Goal: Transaction & Acquisition: Obtain resource

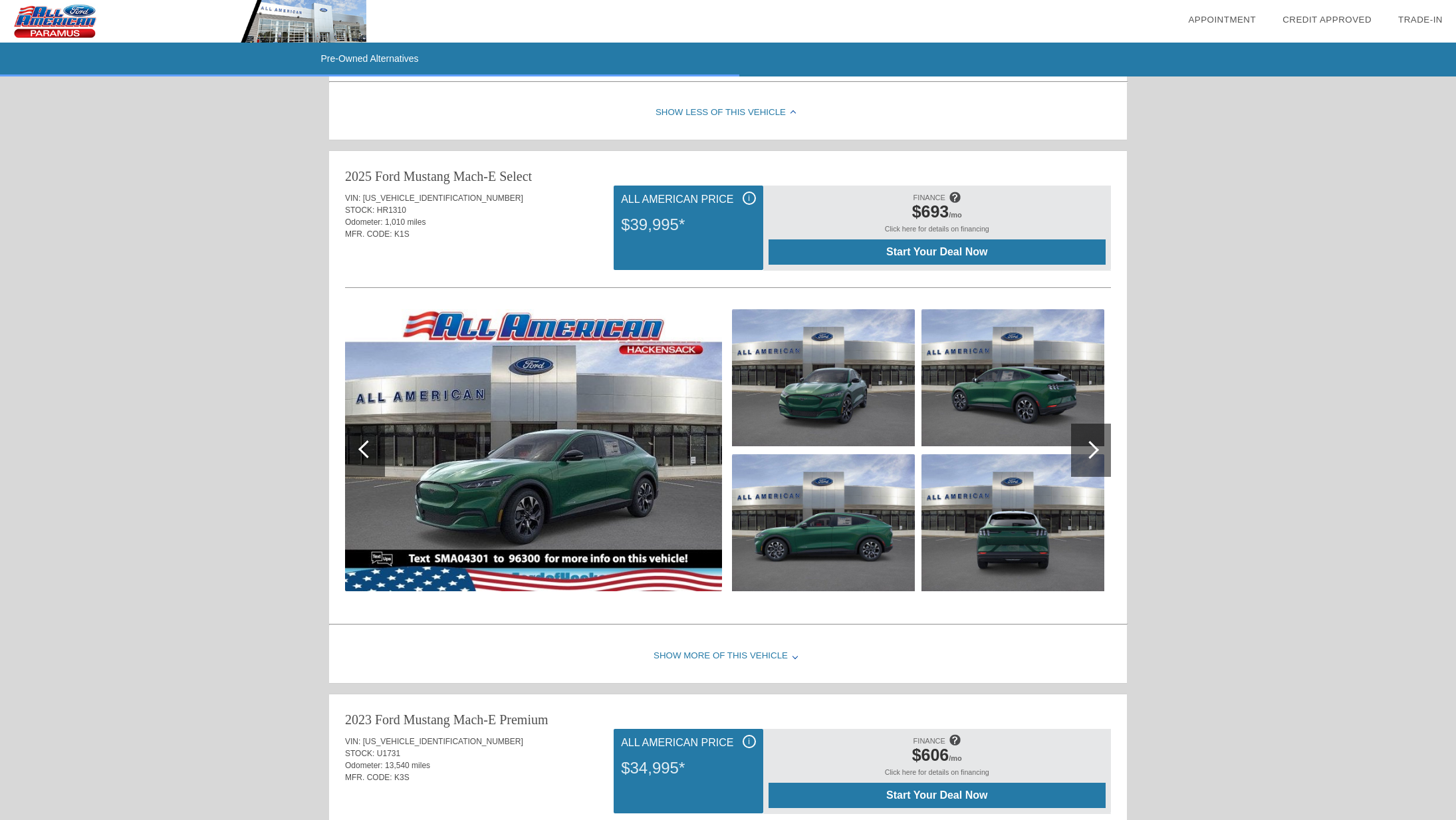
scroll to position [2622, 0]
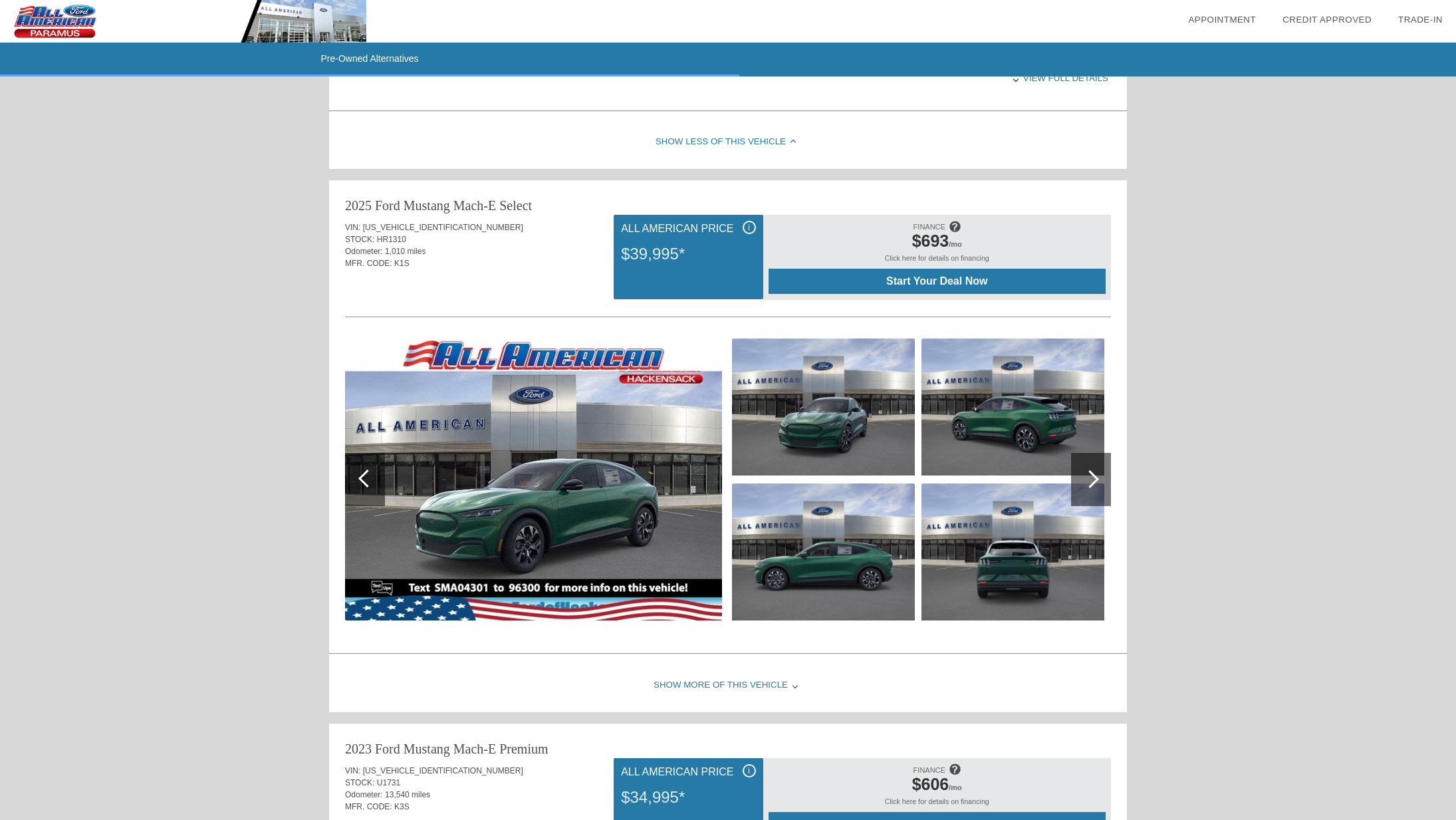
click at [1092, 483] on div at bounding box center [1090, 479] width 18 height 18
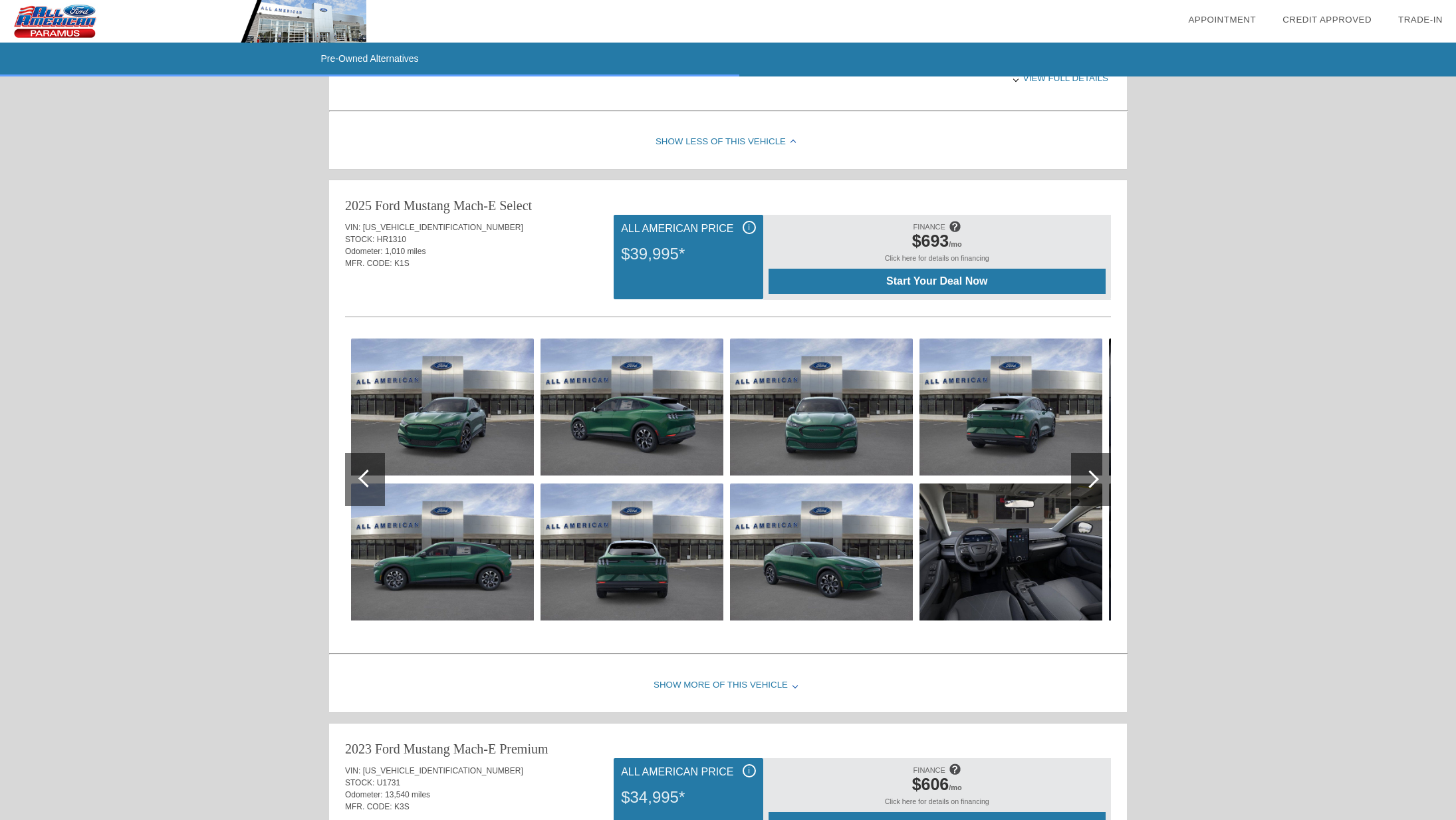
click at [1092, 483] on div at bounding box center [1090, 479] width 18 height 18
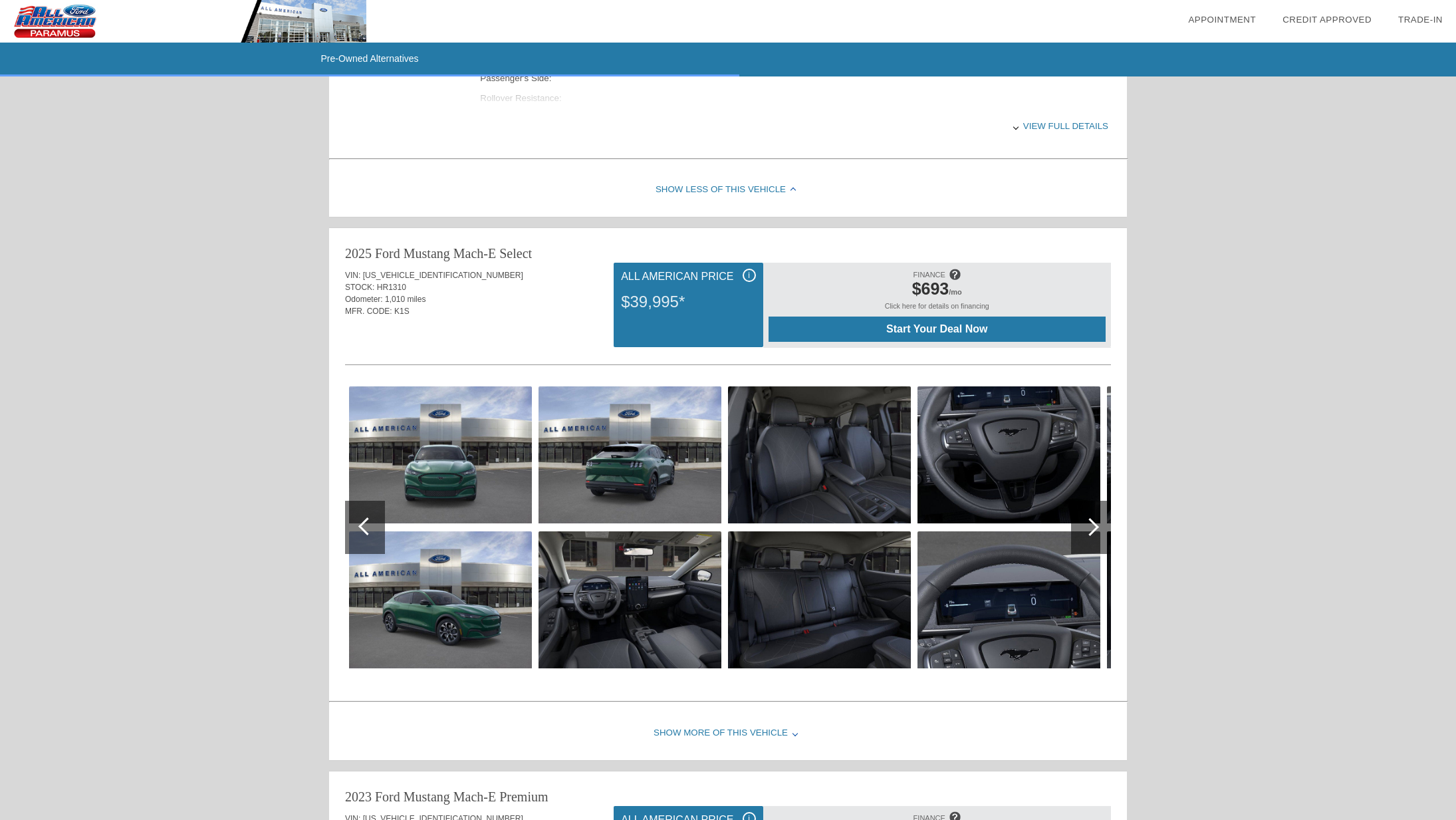
scroll to position [2574, 0]
click at [1094, 524] on div at bounding box center [1090, 527] width 18 height 18
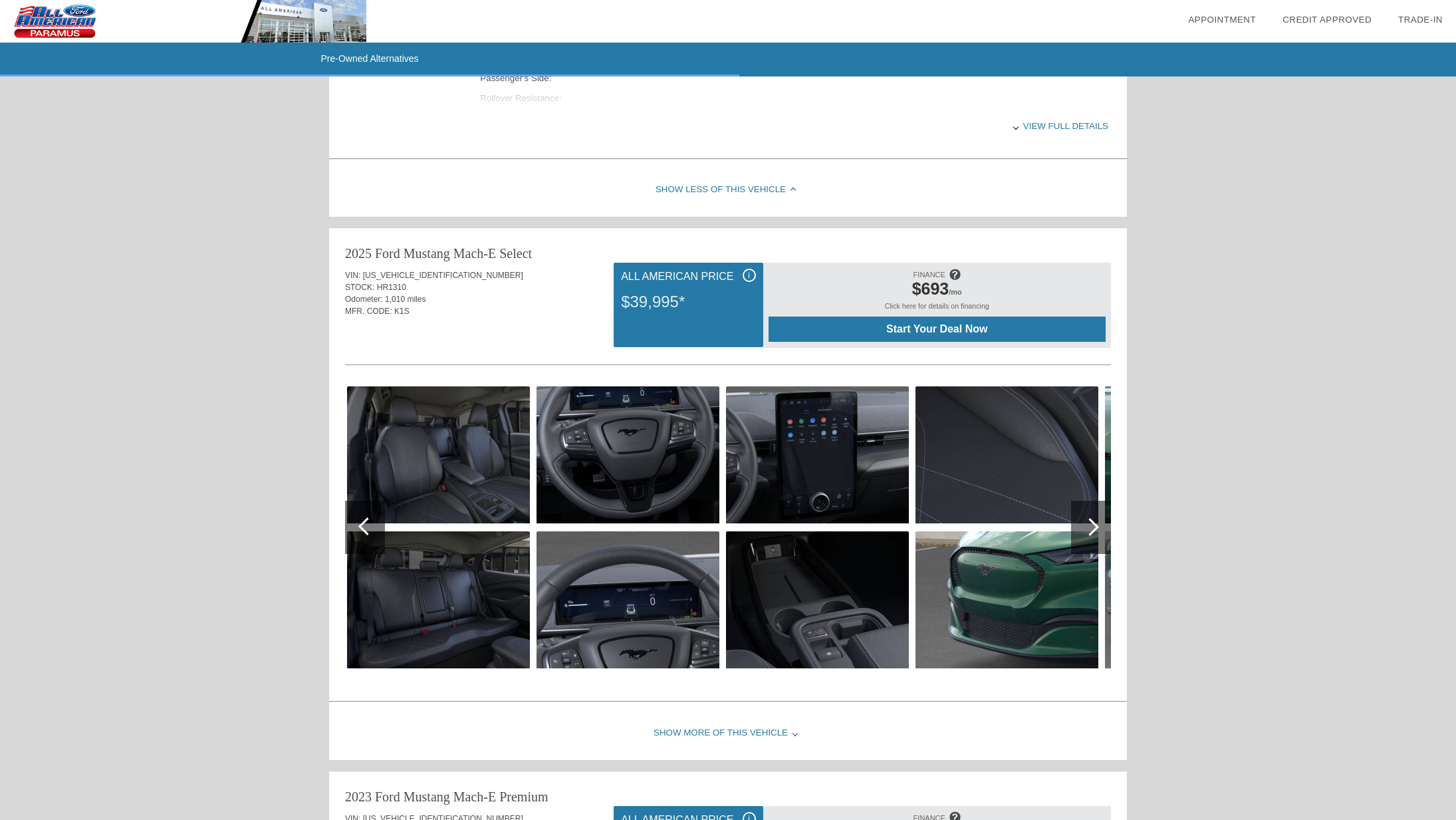
click at [1094, 524] on div at bounding box center [1090, 527] width 18 height 18
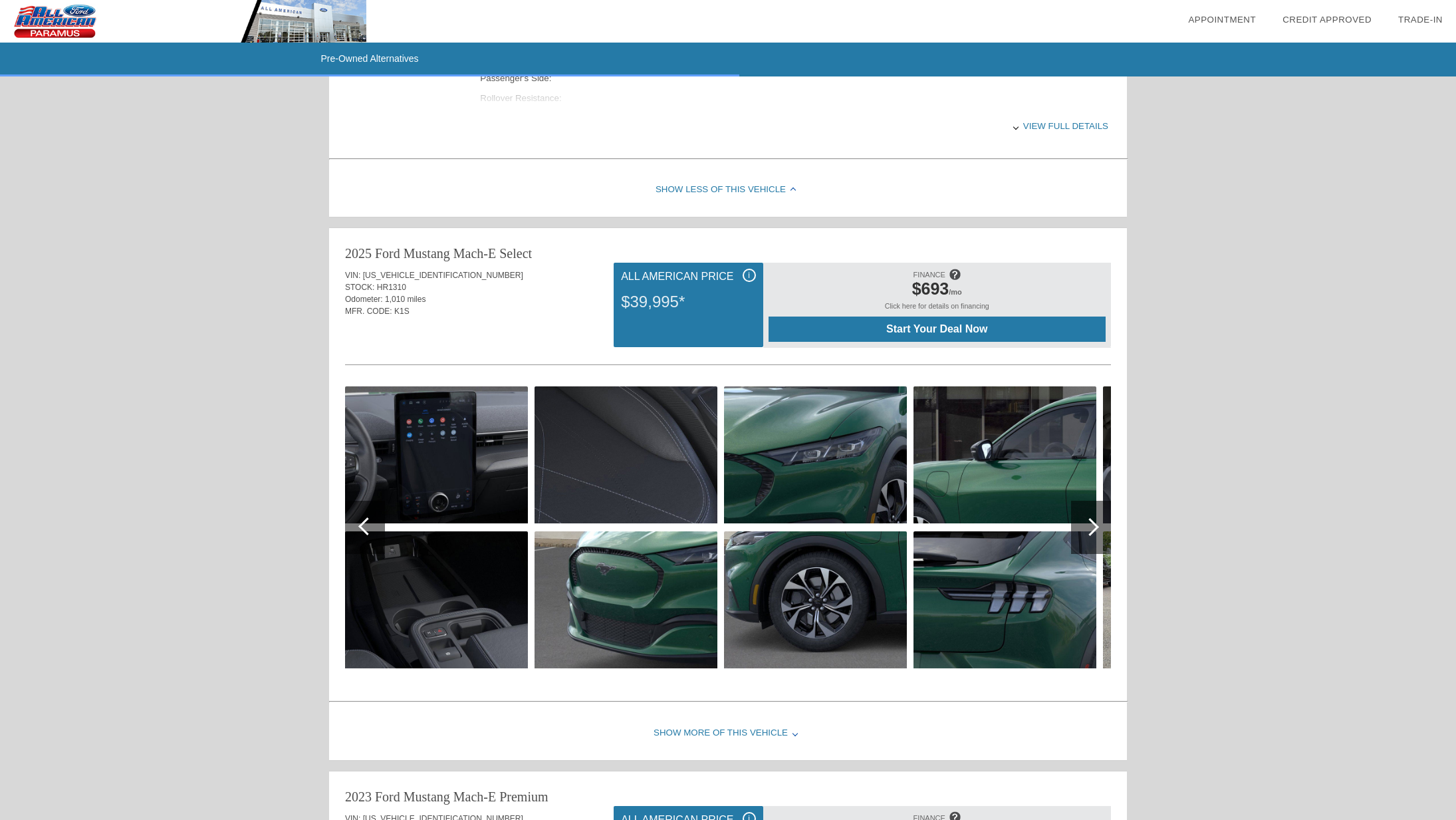
click at [1094, 524] on div at bounding box center [1090, 527] width 18 height 18
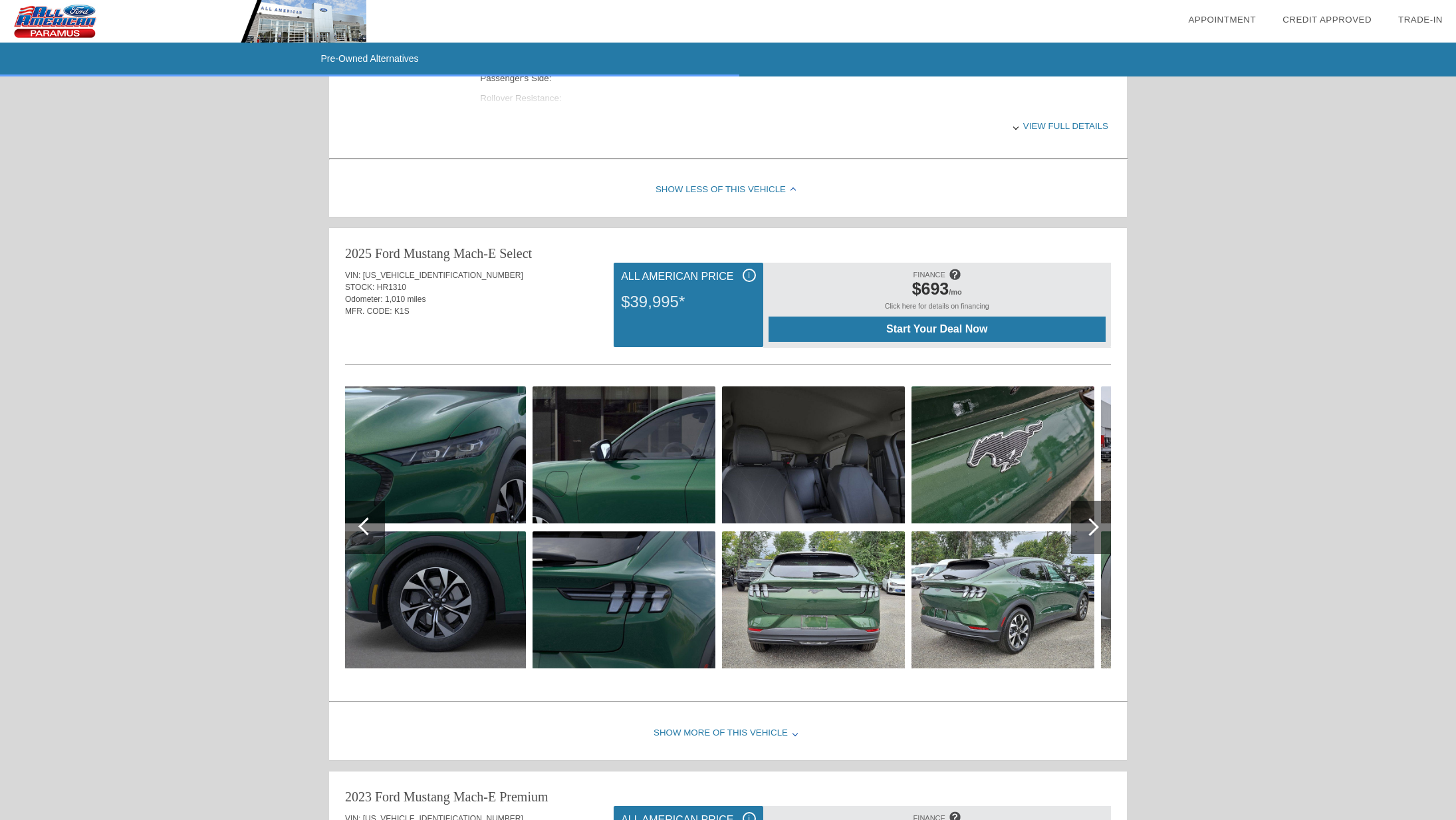
click at [1094, 524] on div at bounding box center [1090, 527] width 18 height 18
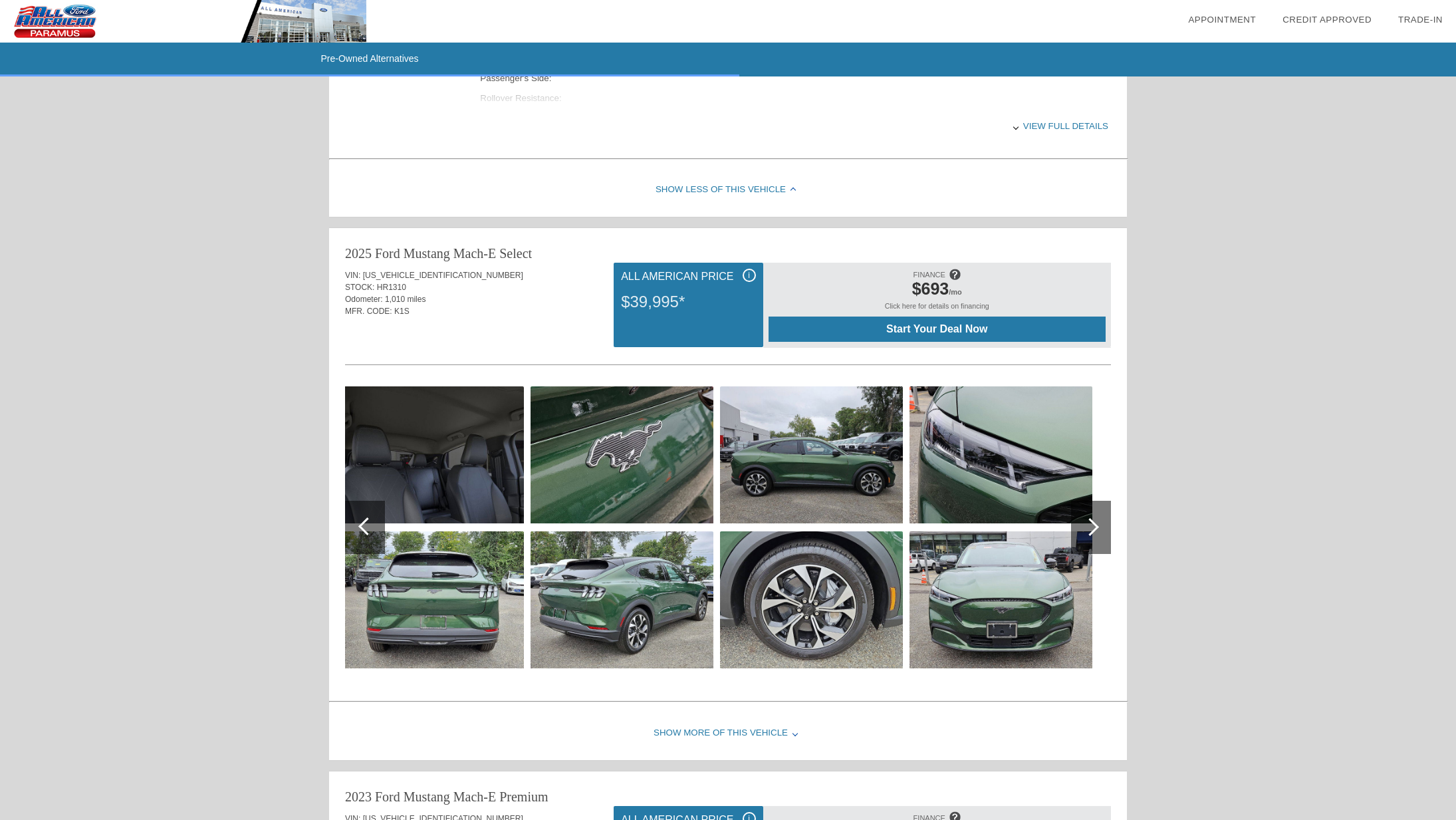
click at [357, 528] on div at bounding box center [365, 527] width 40 height 53
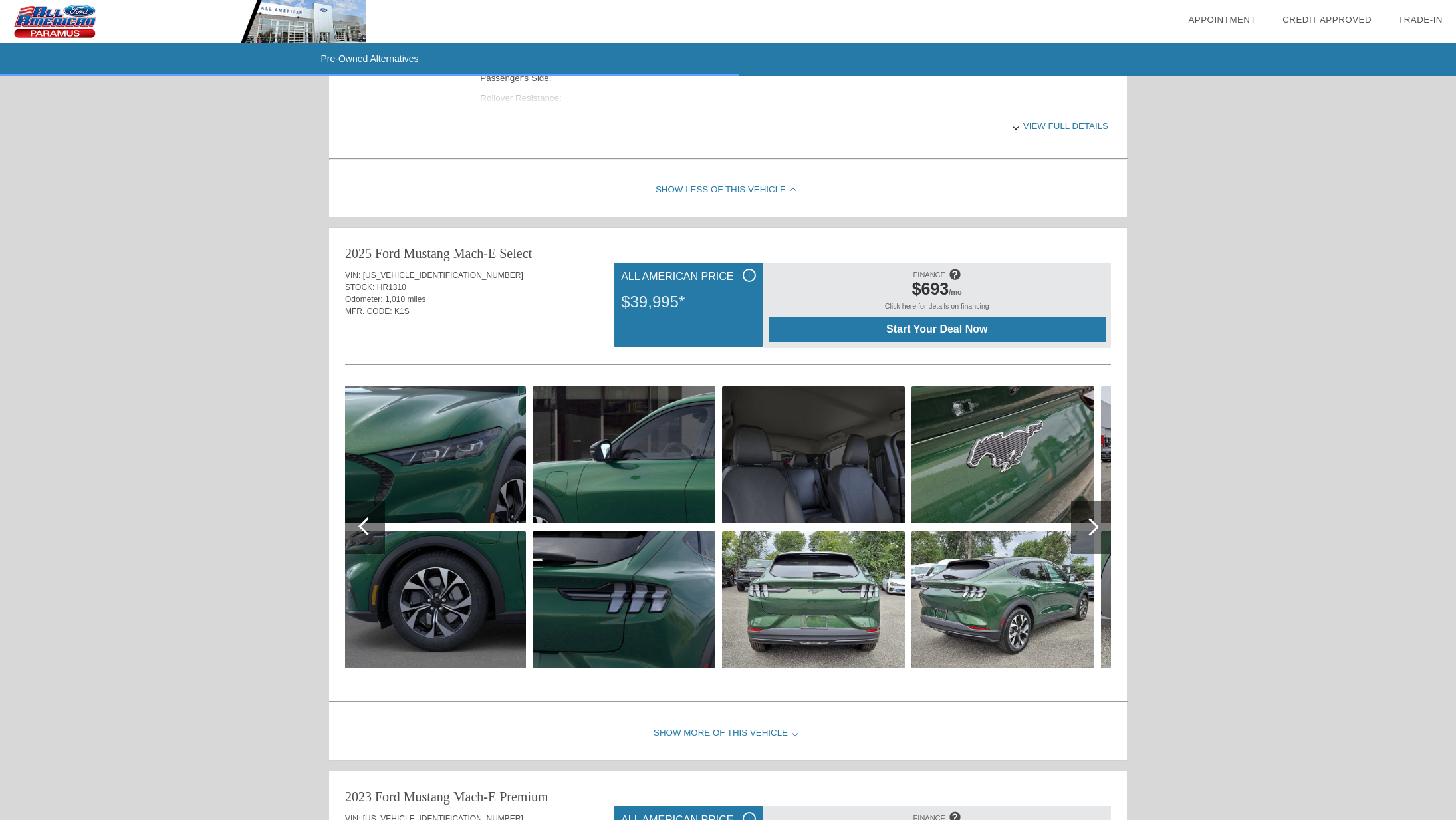
click at [1082, 540] on div at bounding box center [1091, 527] width 40 height 53
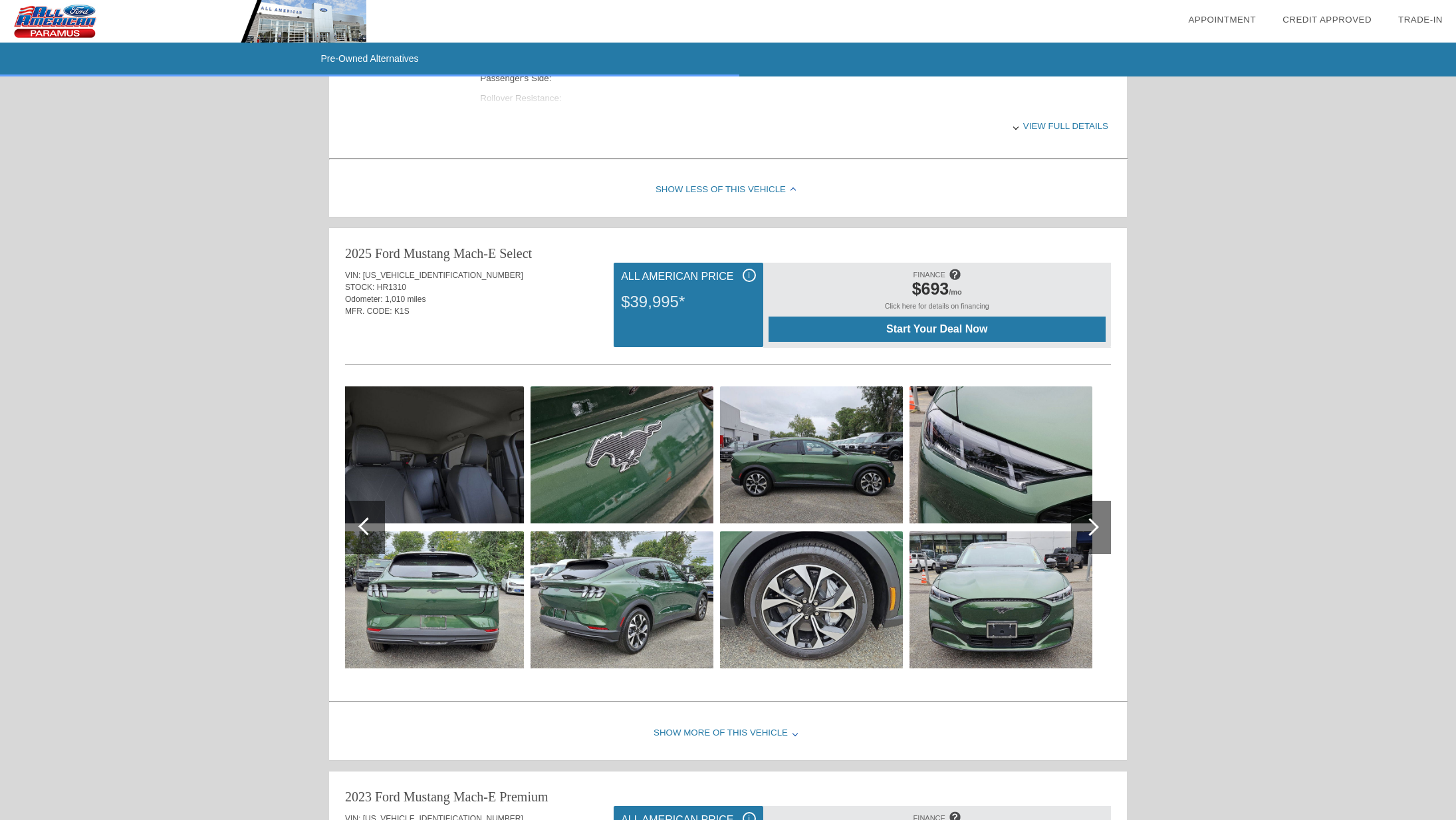
click at [1097, 530] on div at bounding box center [1091, 527] width 40 height 53
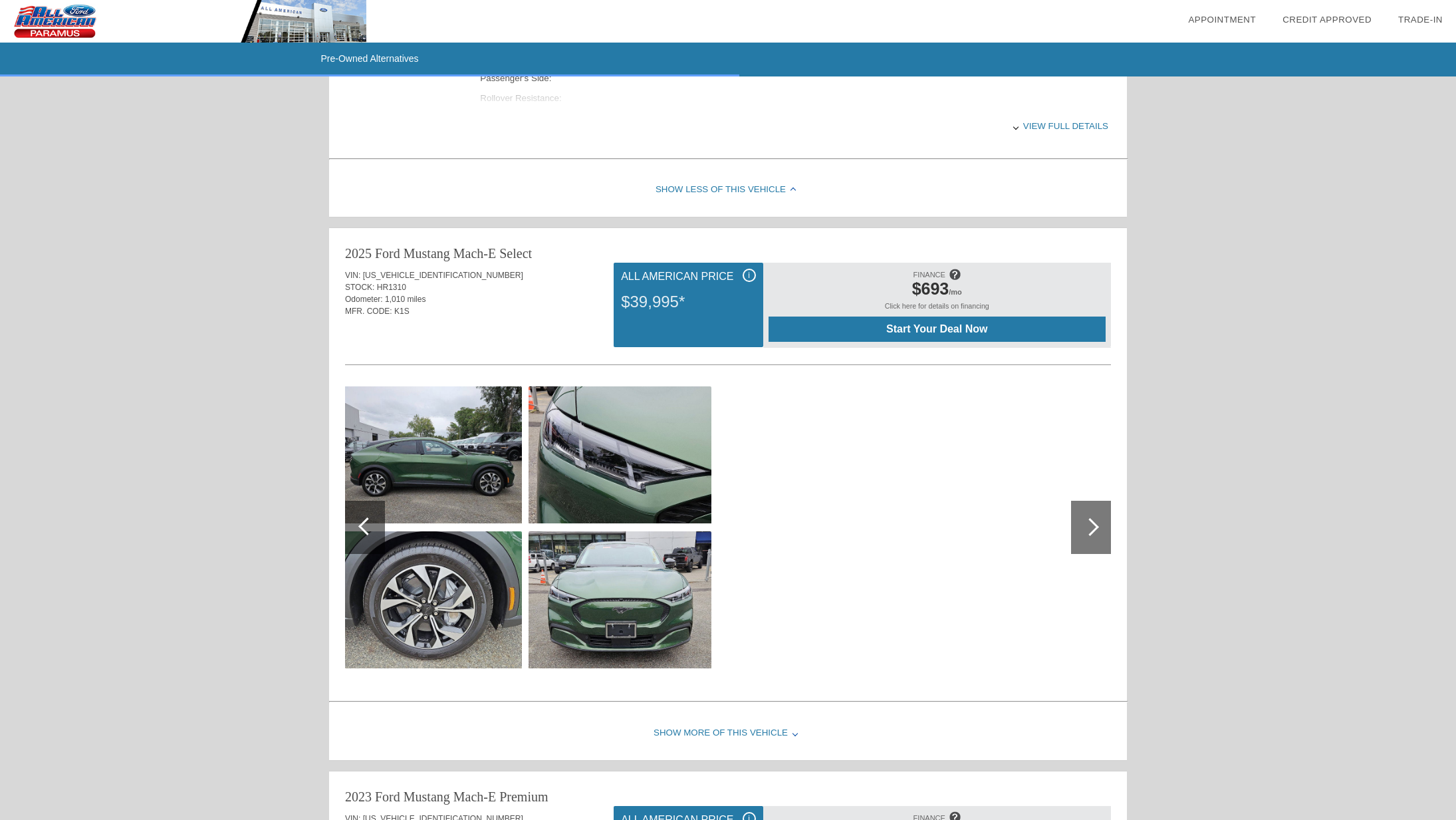
click at [1097, 530] on div at bounding box center [1091, 527] width 40 height 53
click at [1093, 529] on div at bounding box center [1090, 527] width 18 height 18
click at [366, 526] on div at bounding box center [367, 526] width 18 height 18
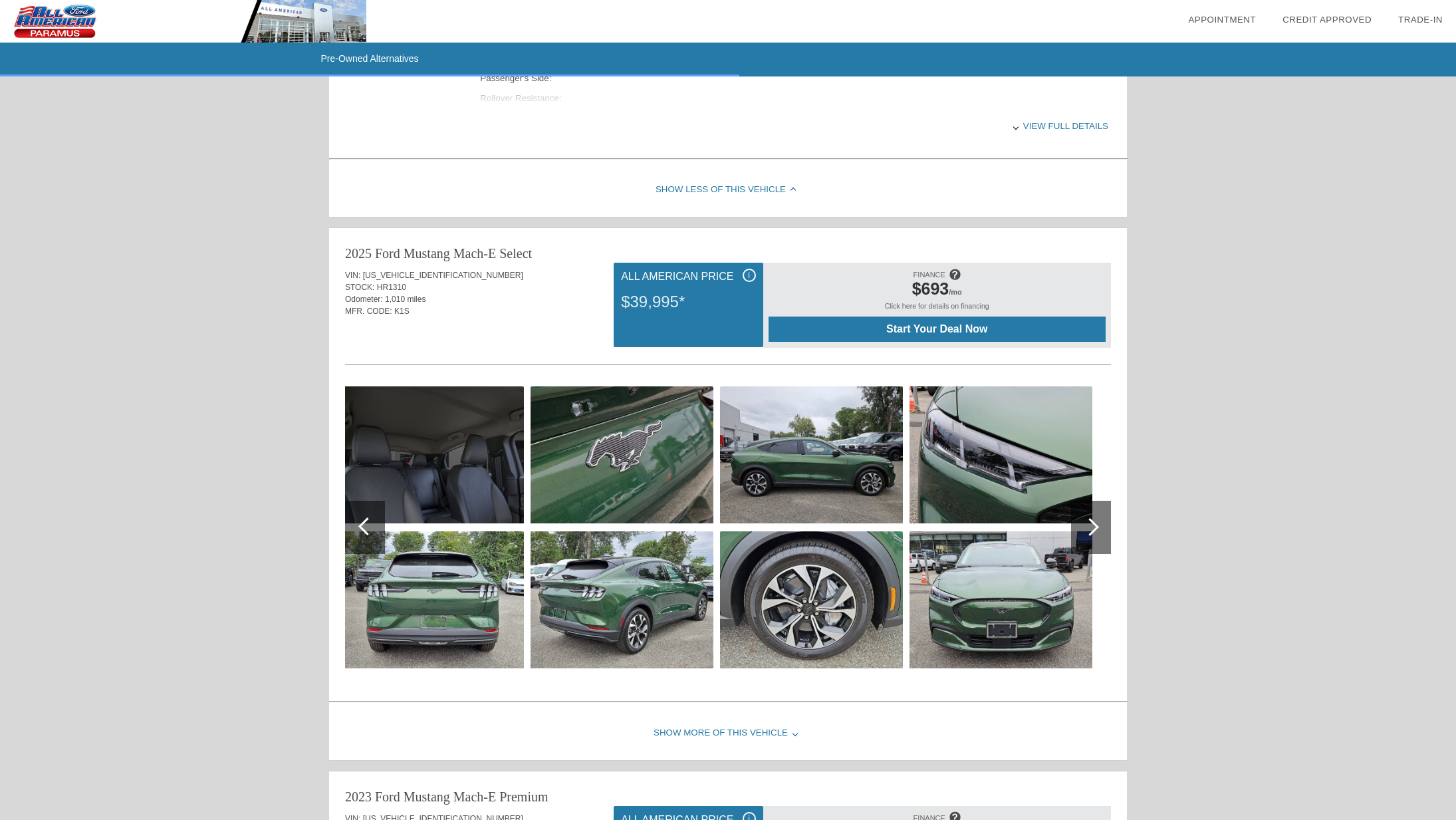
click at [366, 526] on div at bounding box center [367, 526] width 18 height 18
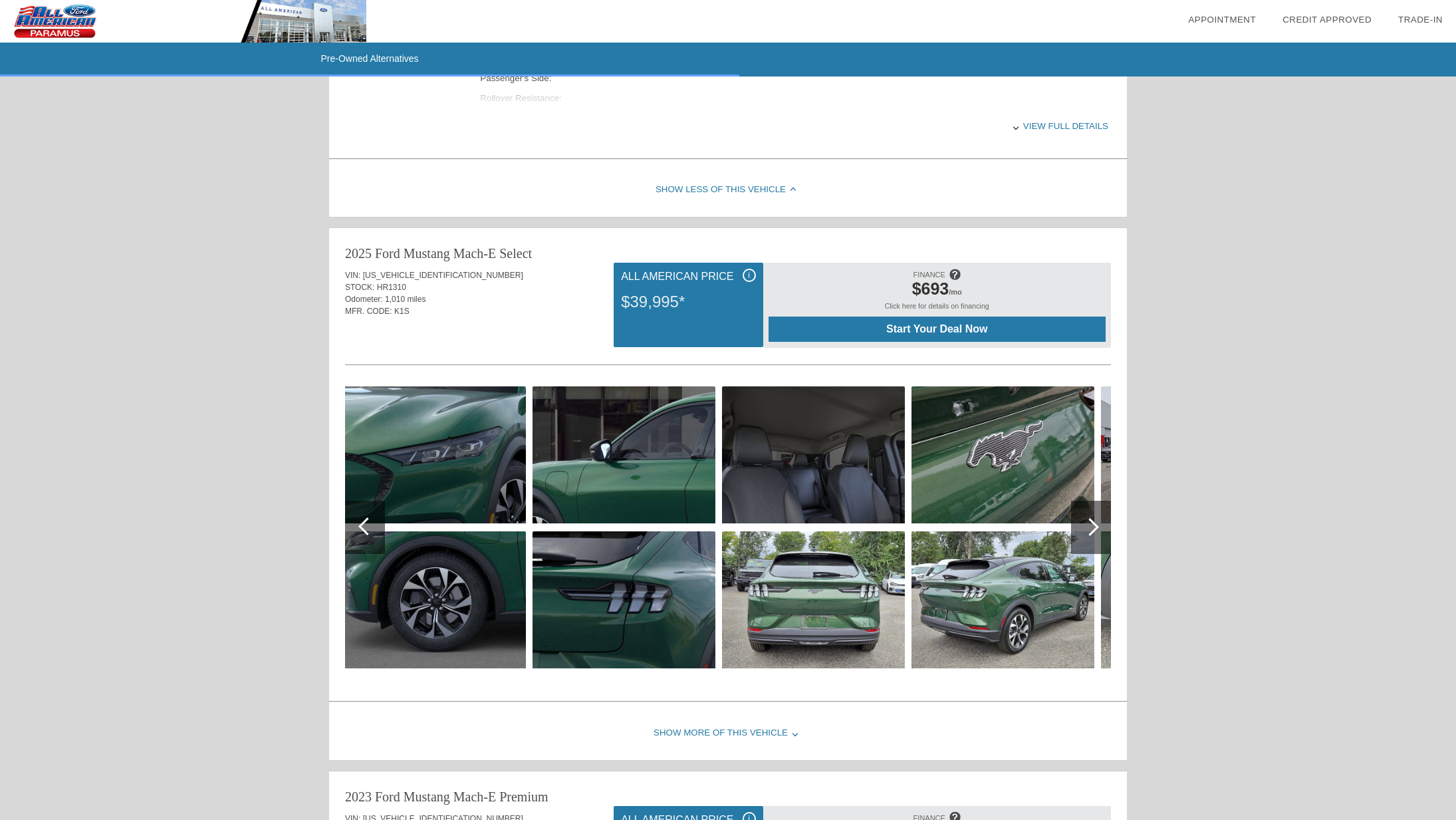
click at [366, 526] on div at bounding box center [367, 526] width 18 height 18
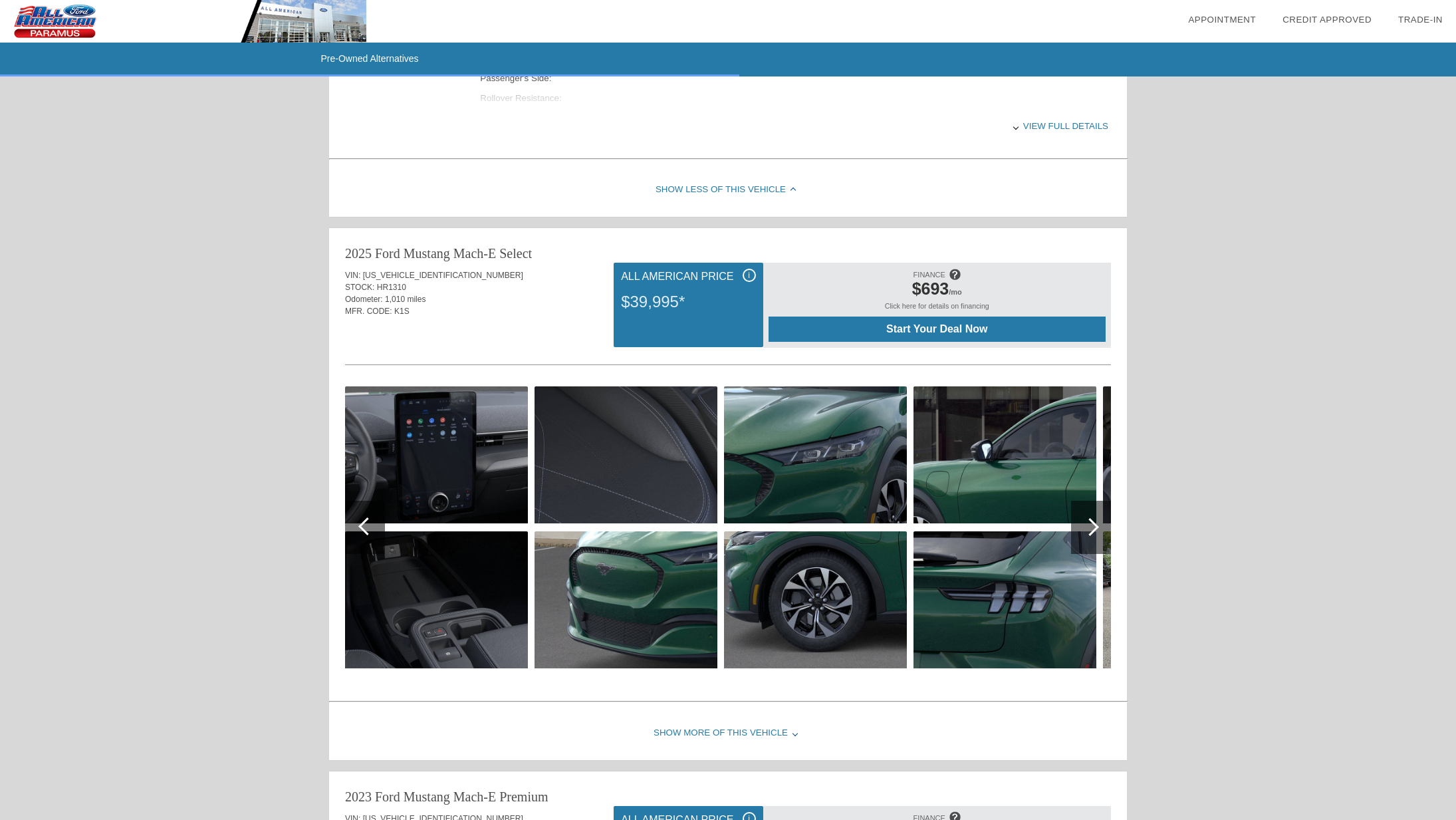
click at [366, 526] on div at bounding box center [367, 526] width 18 height 18
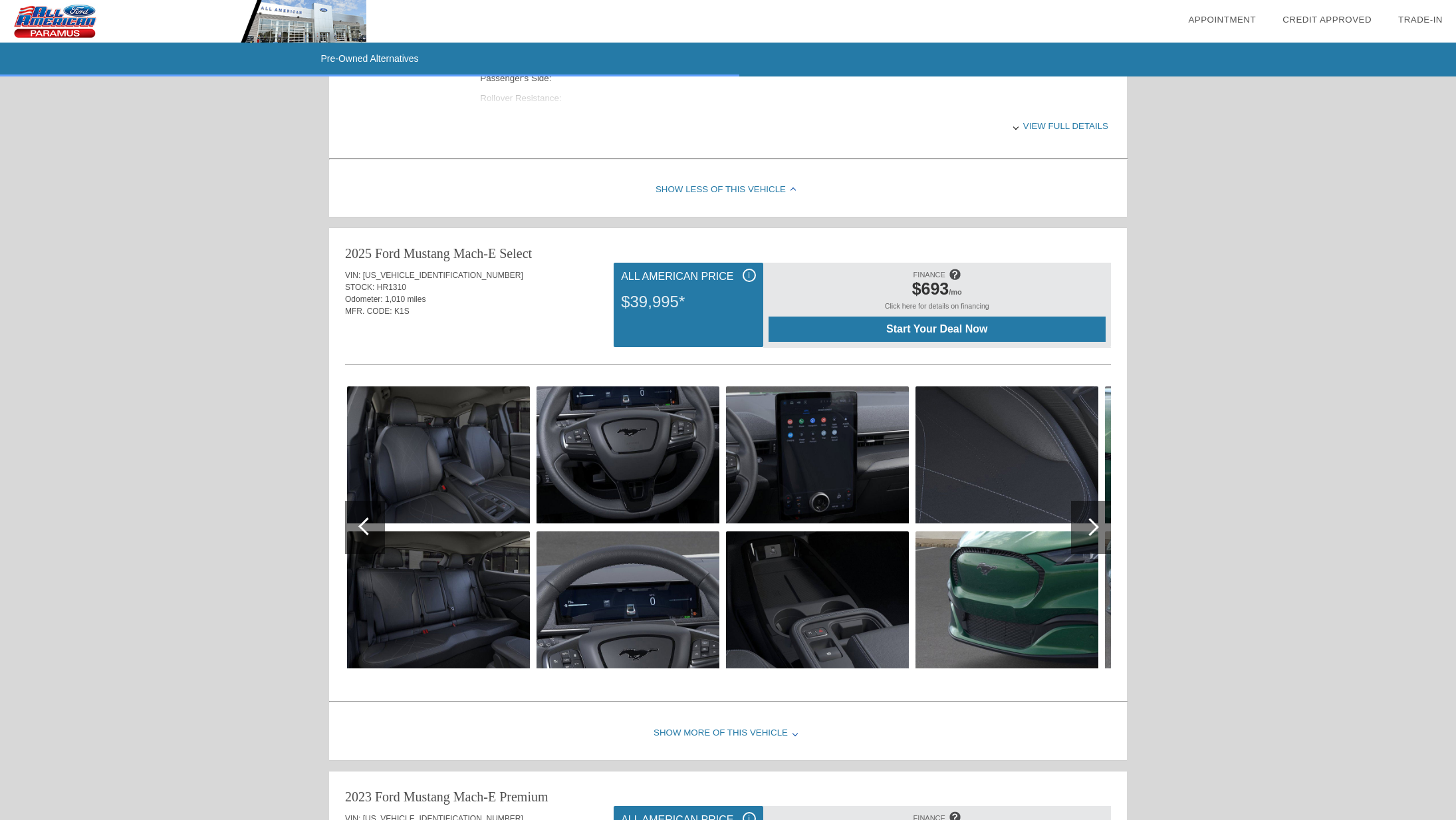
click at [366, 526] on div at bounding box center [367, 526] width 18 height 18
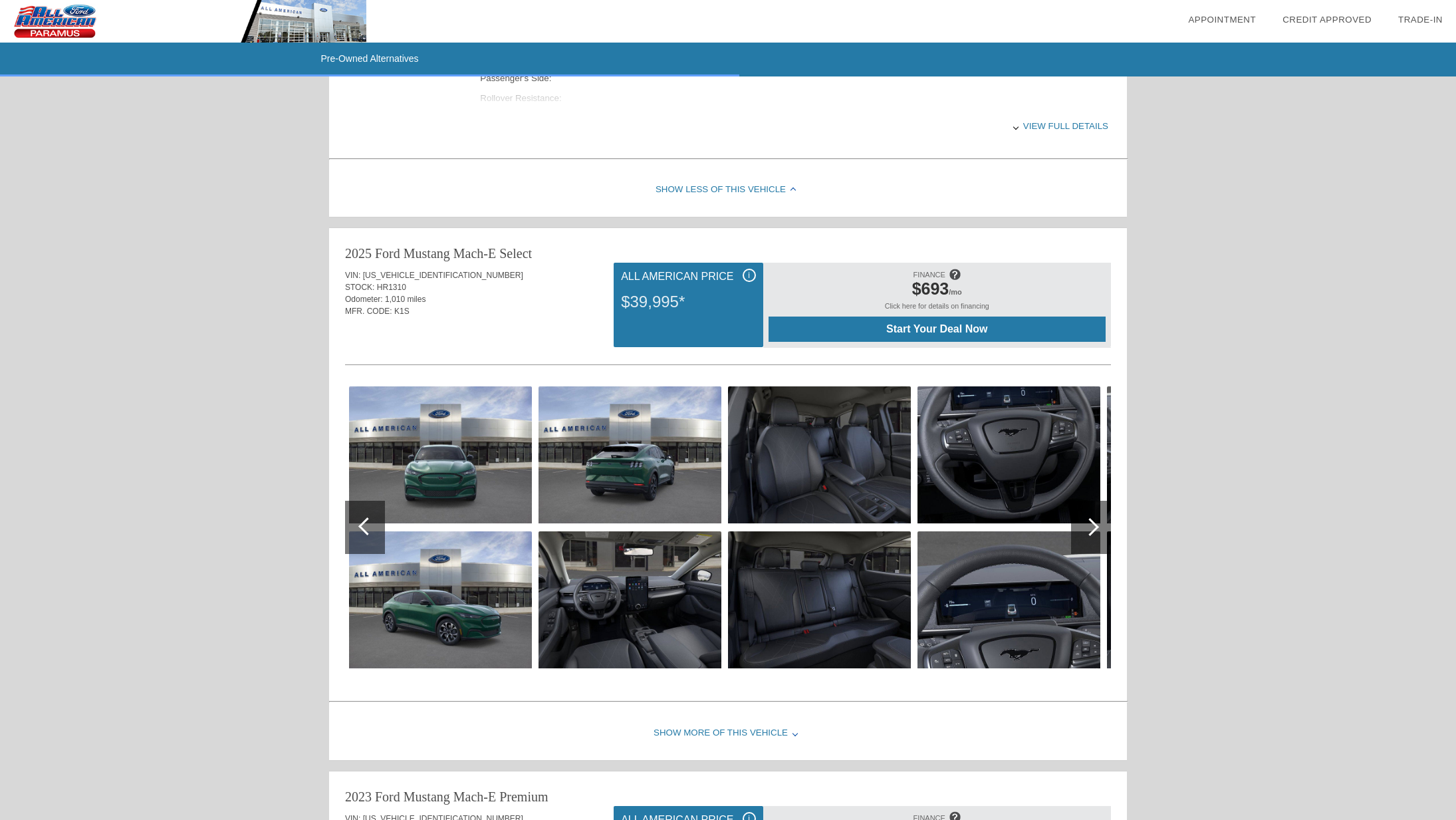
click at [366, 526] on div at bounding box center [367, 526] width 18 height 18
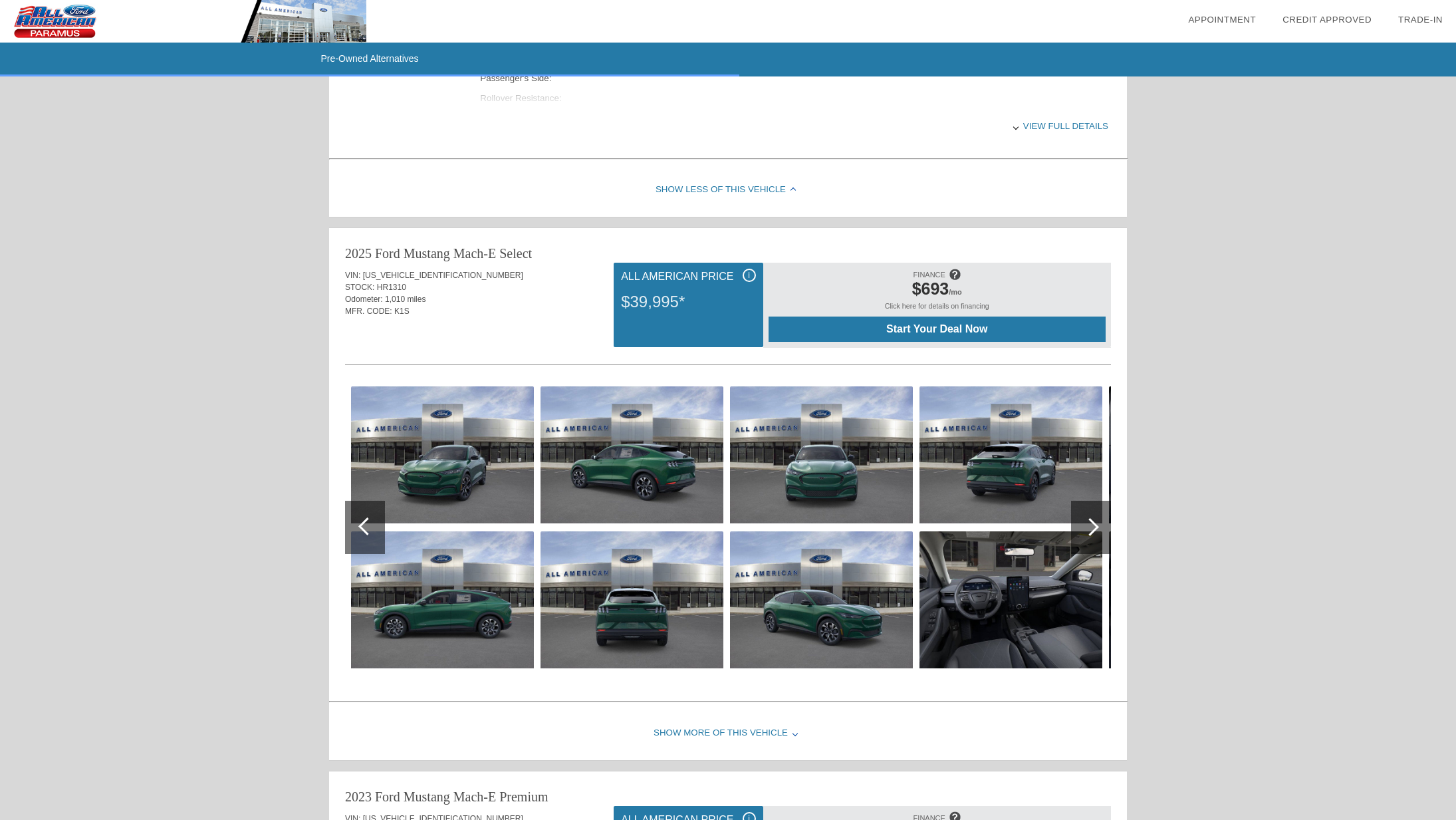
click at [367, 528] on div at bounding box center [367, 526] width 18 height 18
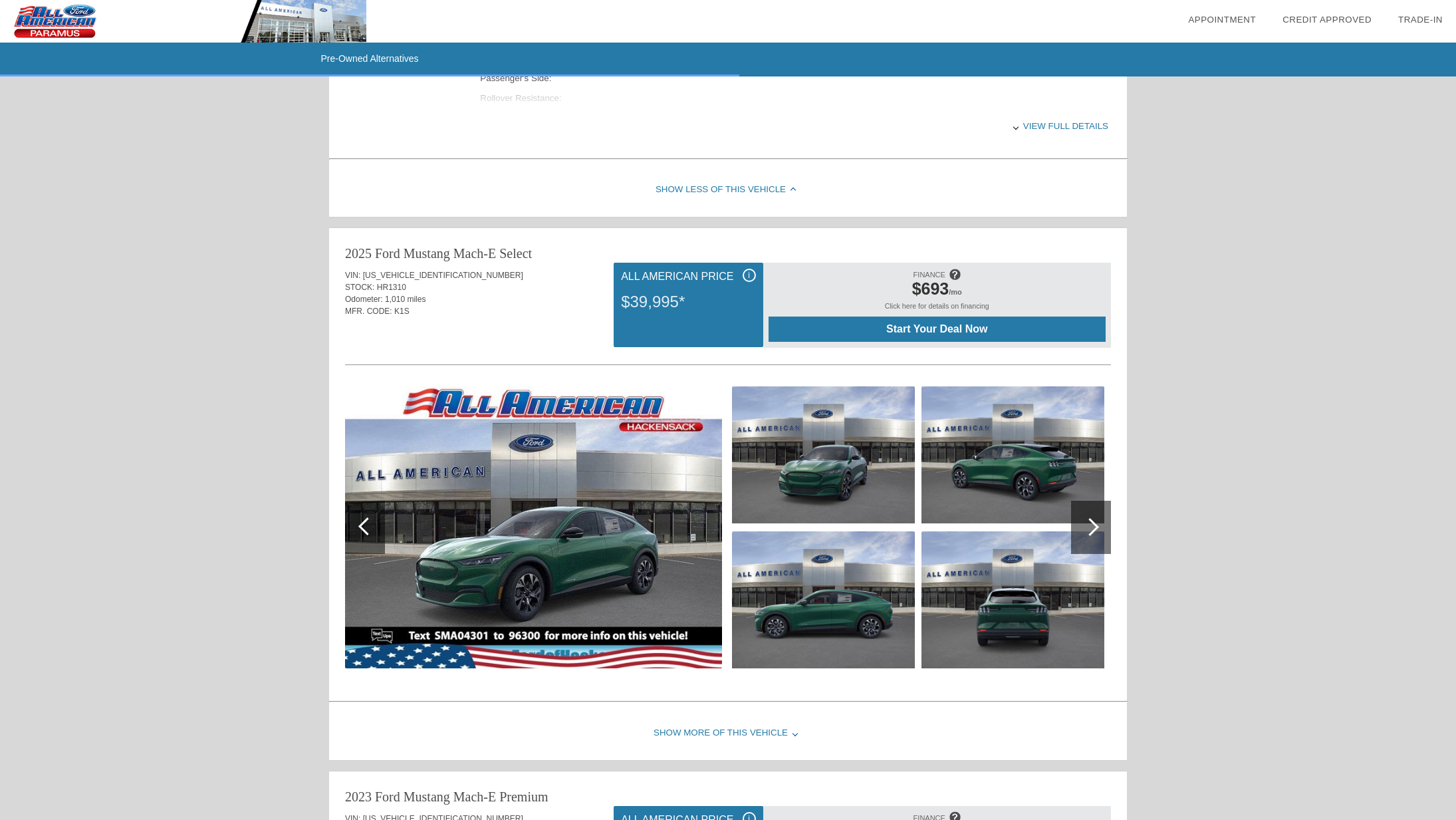
click at [366, 528] on div at bounding box center [367, 526] width 18 height 18
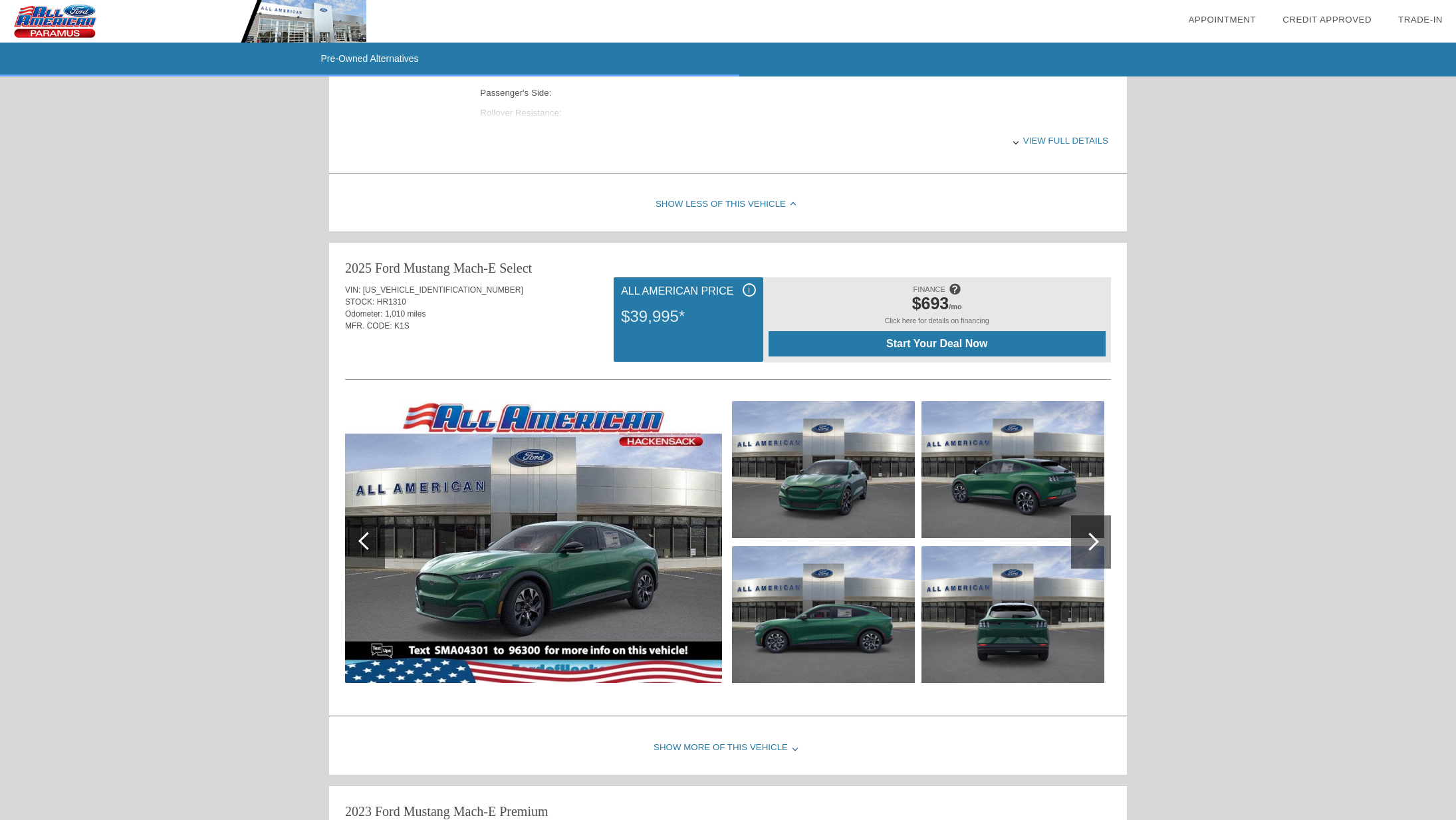
scroll to position [2564, 0]
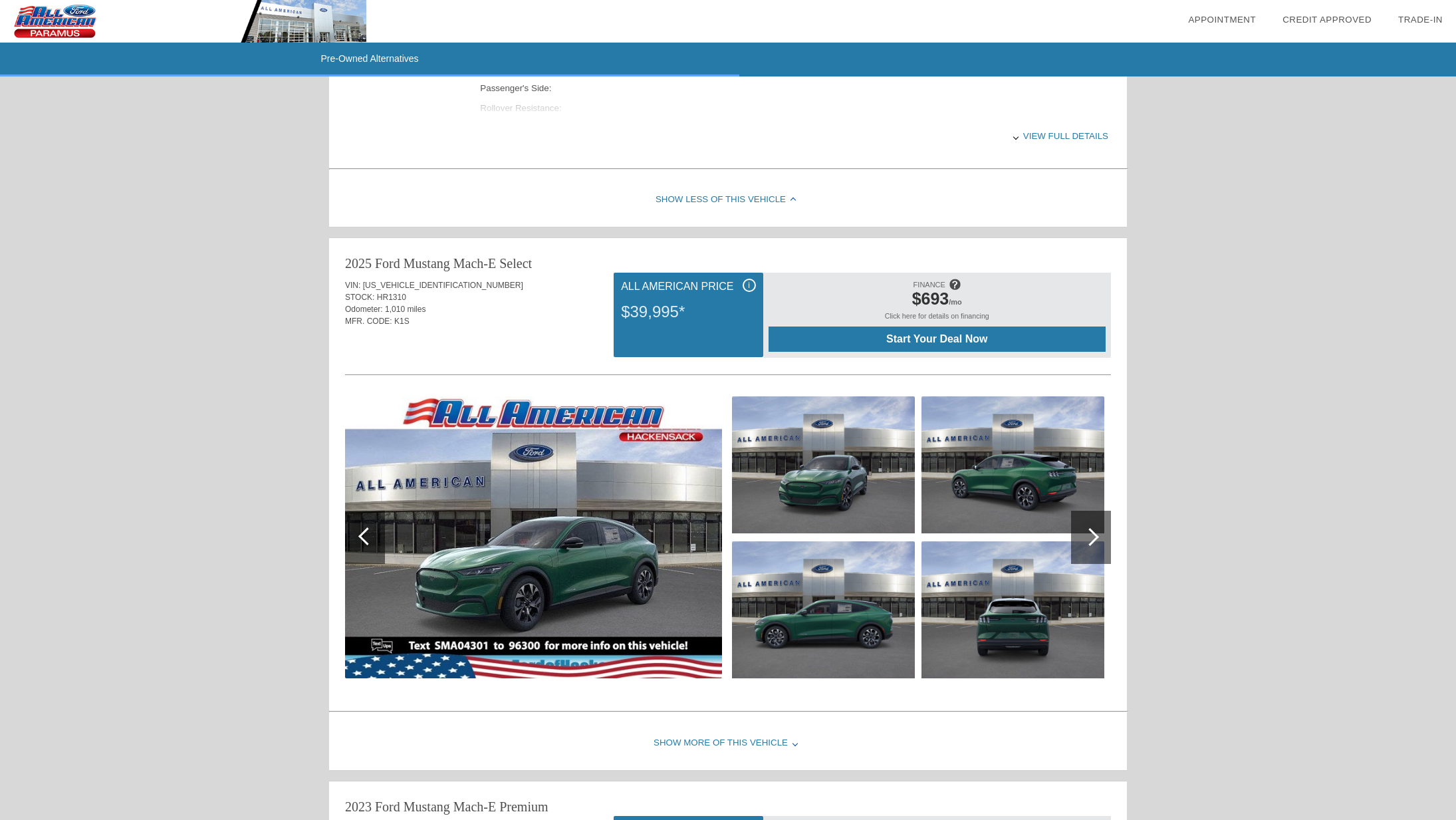
click at [723, 739] on div "Show More of this Vehicle" at bounding box center [728, 743] width 798 height 53
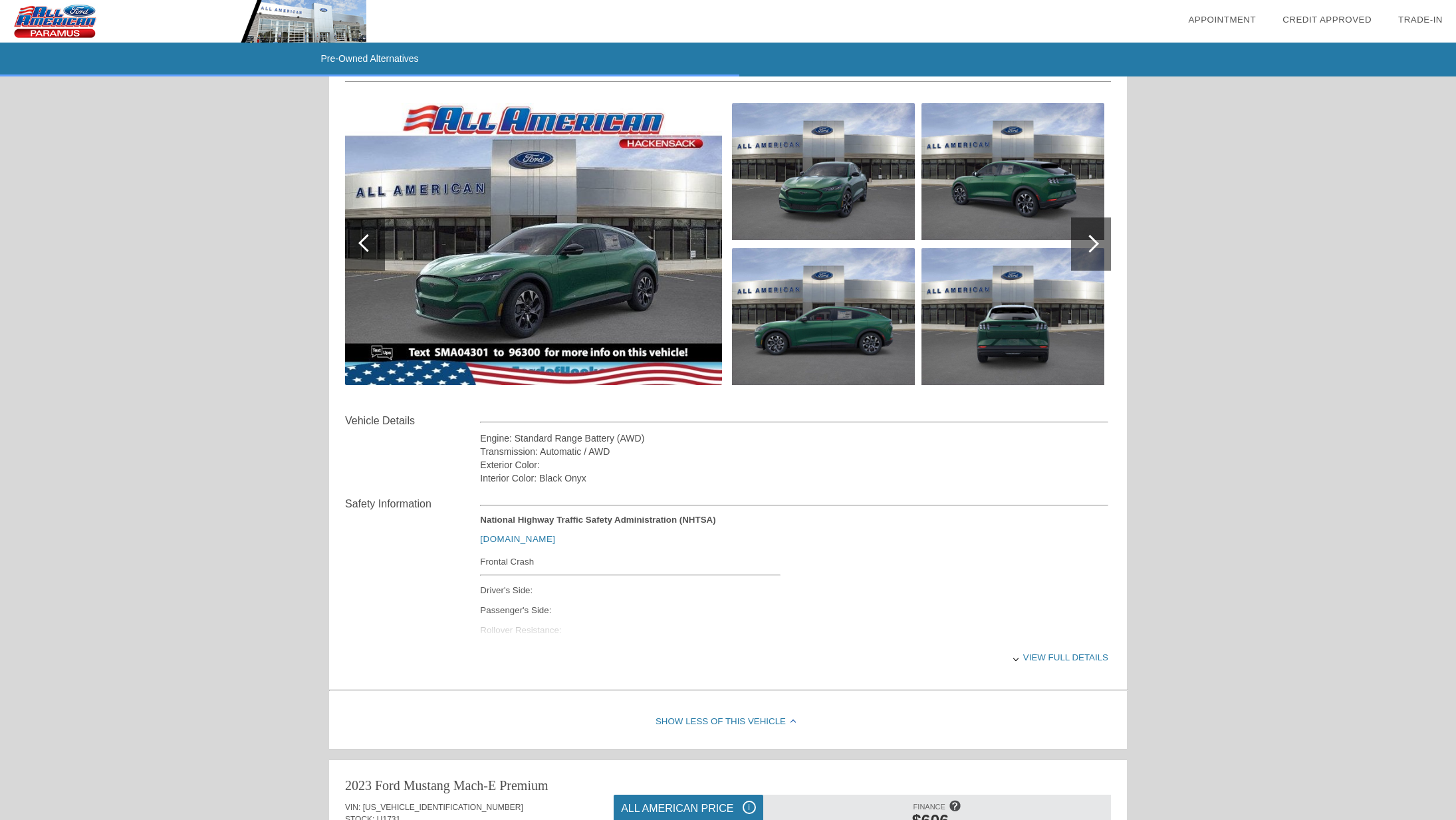
scroll to position [2858, 0]
click at [1065, 656] on div "View full details" at bounding box center [795, 656] width 629 height 33
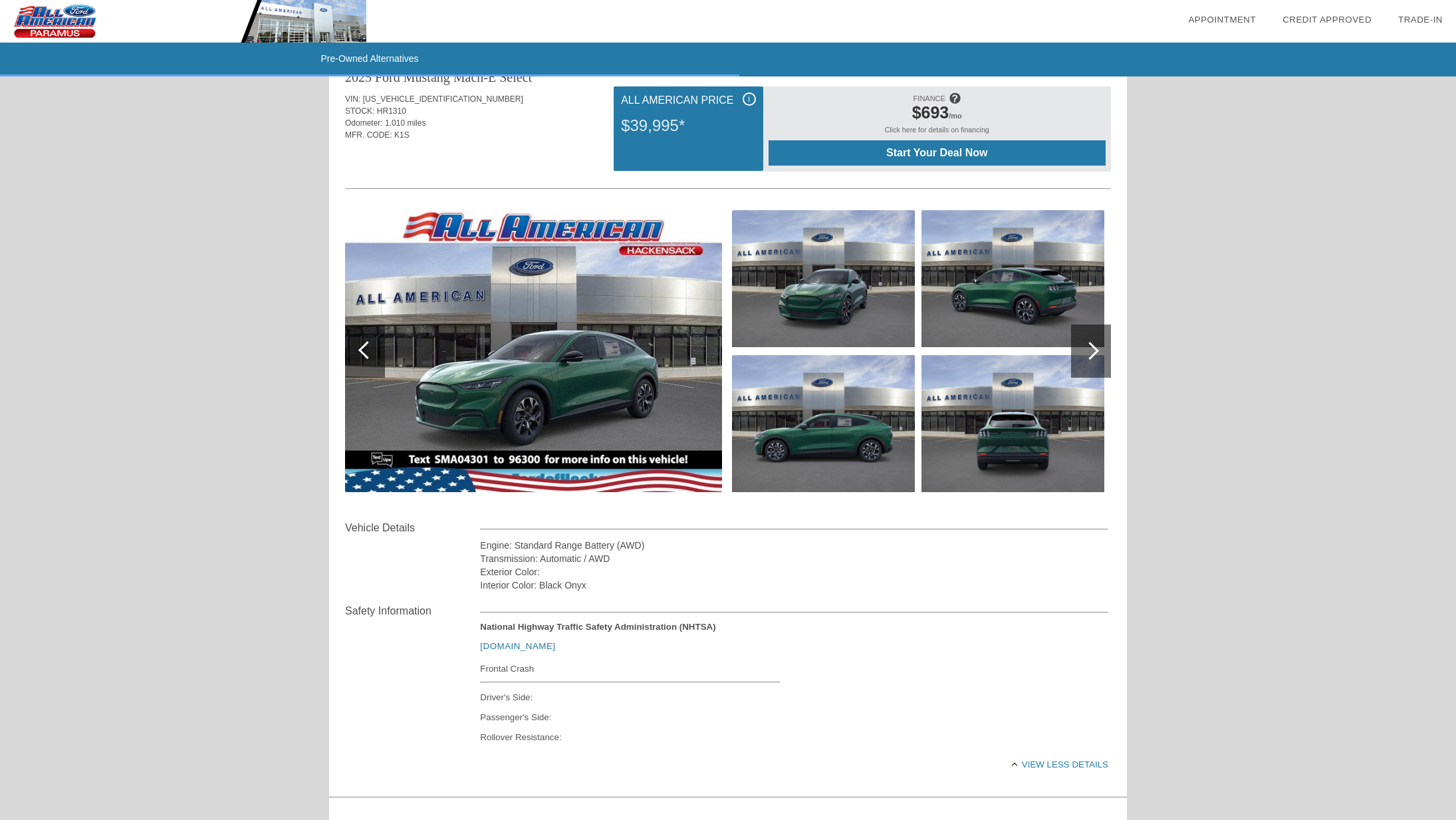
scroll to position [2686, 0]
